Goal: Use online tool/utility: Utilize a website feature to perform a specific function

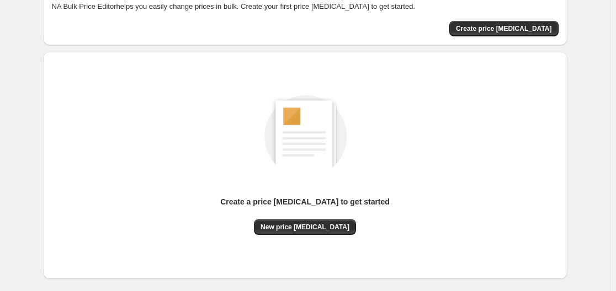
scroll to position [122, 0]
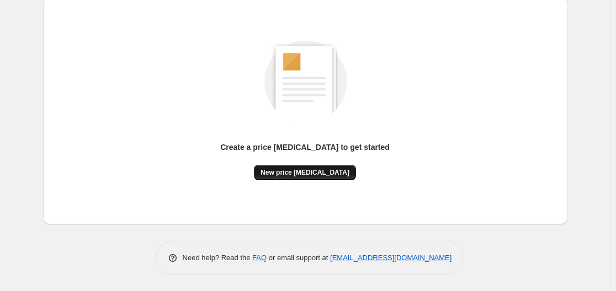
click at [305, 167] on button "New price [MEDICAL_DATA]" at bounding box center [305, 172] width 102 height 15
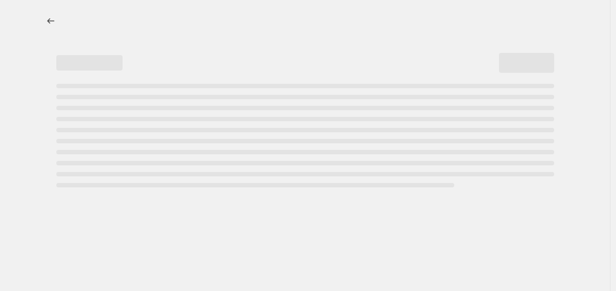
select select "percentage"
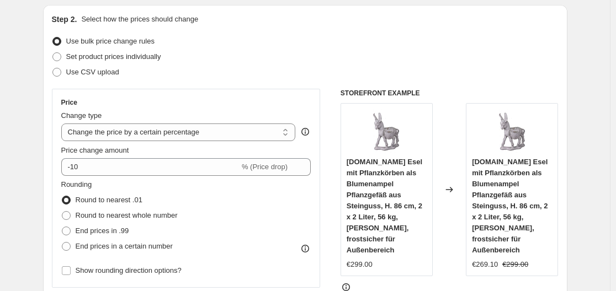
scroll to position [221, 0]
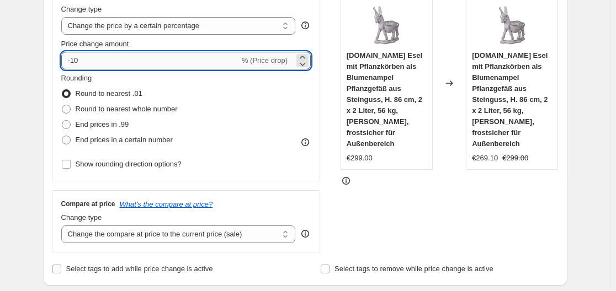
click at [159, 66] on input "-10" at bounding box center [150, 61] width 178 height 18
type input "-1"
type input "-35"
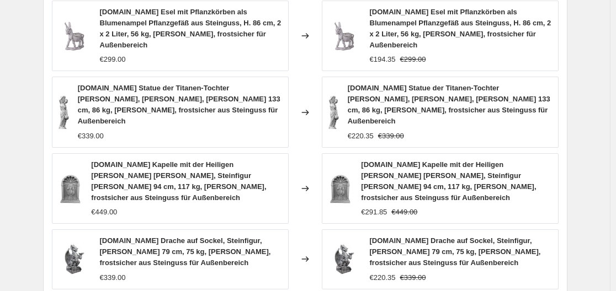
scroll to position [885, 0]
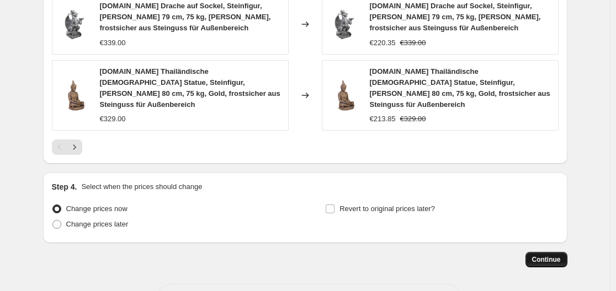
click at [561, 255] on span "Continue" at bounding box center [546, 259] width 29 height 9
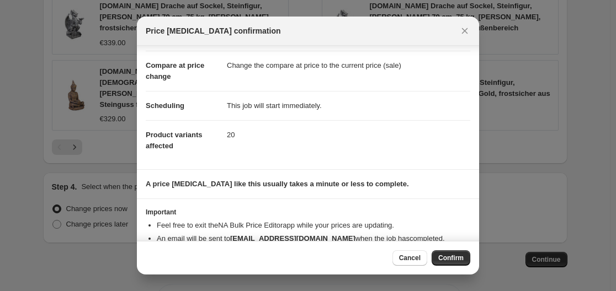
scroll to position [71, 0]
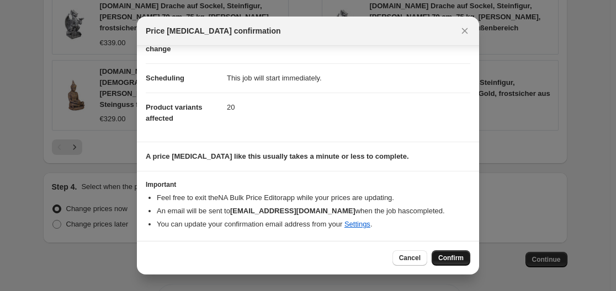
click at [440, 255] on span "Confirm" at bounding box center [450, 258] width 25 height 9
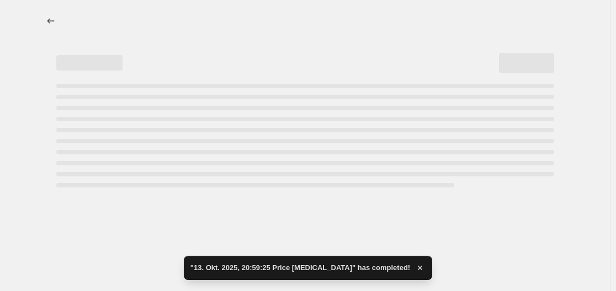
select select "percentage"
